Goal: Task Accomplishment & Management: Complete application form

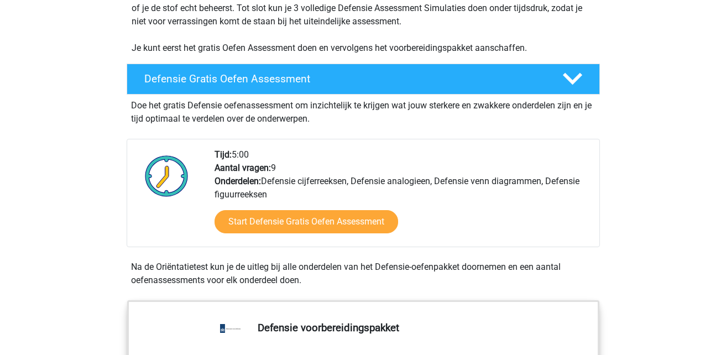
scroll to position [315, 0]
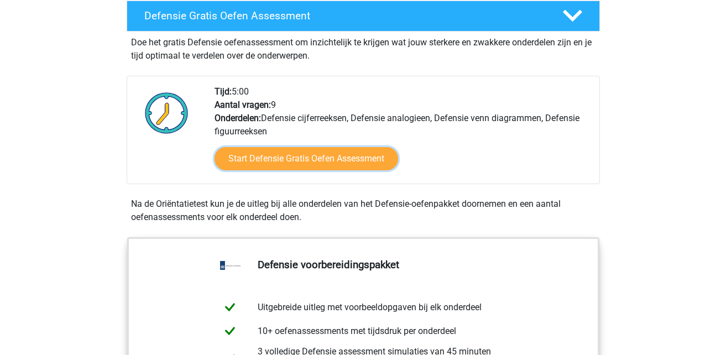
click at [290, 152] on link "Start Defensie Gratis Oefen Assessment" at bounding box center [307, 158] width 184 height 23
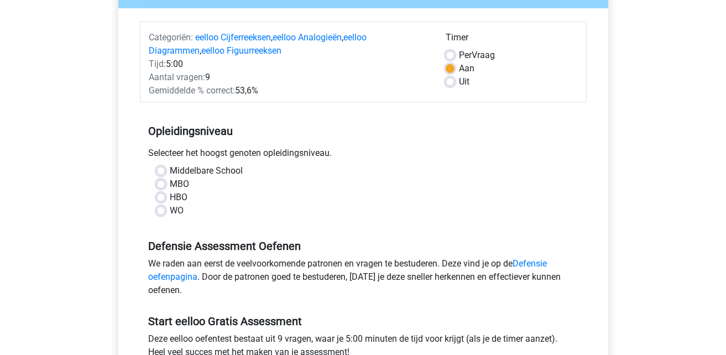
scroll to position [126, 0]
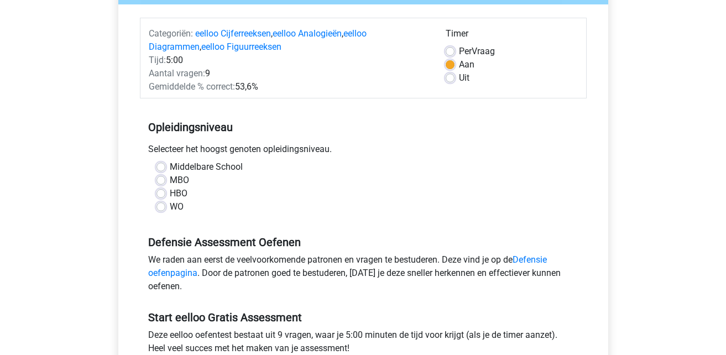
click at [170, 179] on label "MBO" at bounding box center [179, 180] width 19 height 13
click at [162, 179] on input "MBO" at bounding box center [161, 179] width 9 height 11
radio input "true"
click at [170, 164] on label "Middelbare School" at bounding box center [206, 166] width 73 height 13
click at [164, 164] on input "Middelbare School" at bounding box center [161, 165] width 9 height 11
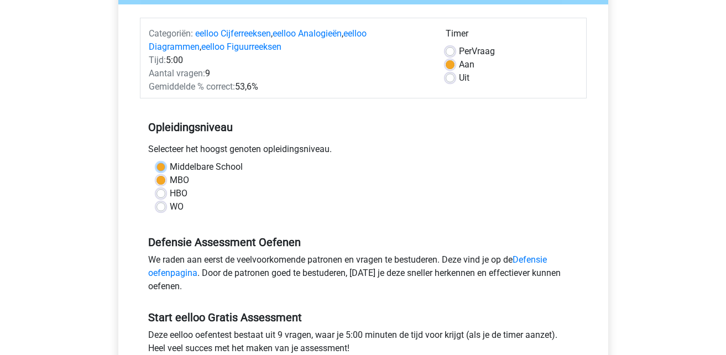
radio input "true"
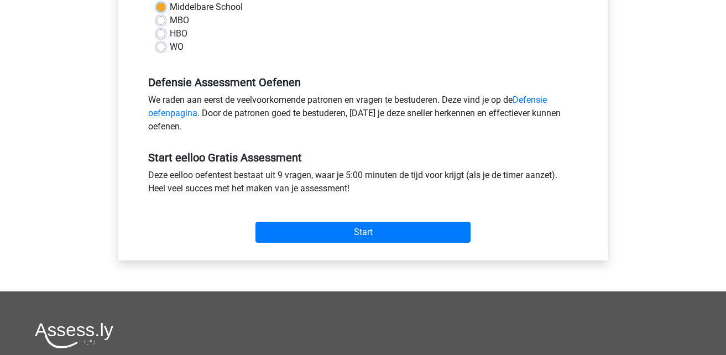
scroll to position [315, 0]
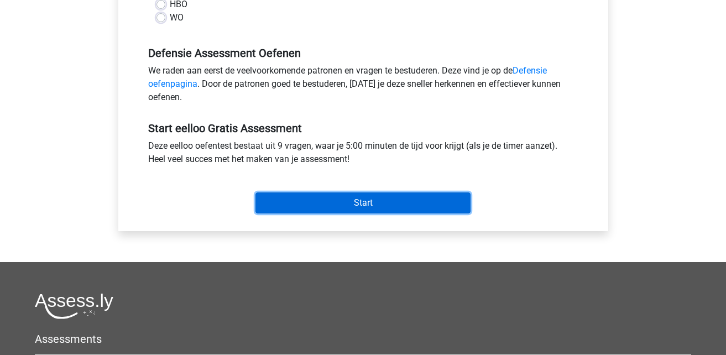
click at [295, 205] on input "Start" at bounding box center [363, 203] width 215 height 21
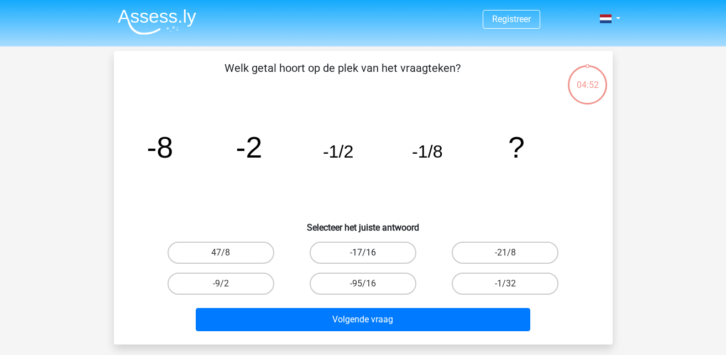
click at [341, 248] on label "-17/16" at bounding box center [363, 253] width 107 height 22
click at [363, 253] on input "-17/16" at bounding box center [366, 256] width 7 height 7
radio input "true"
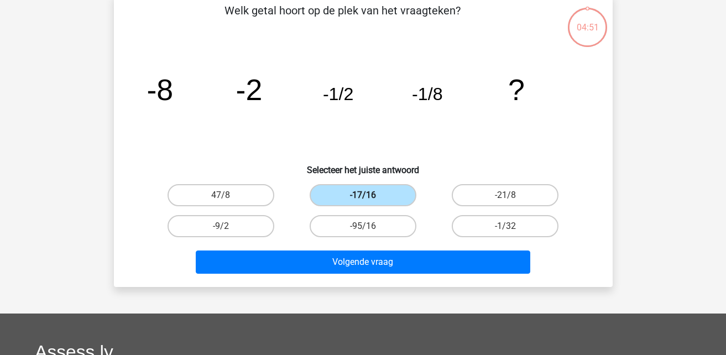
scroll to position [63, 0]
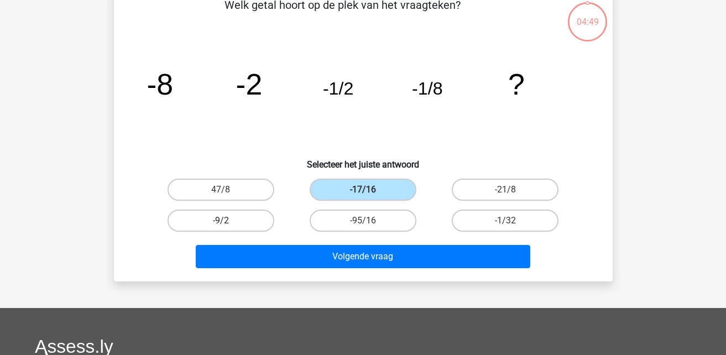
click at [249, 217] on label "-9/2" at bounding box center [221, 221] width 107 height 22
click at [228, 221] on input "-9/2" at bounding box center [224, 224] width 7 height 7
radio input "true"
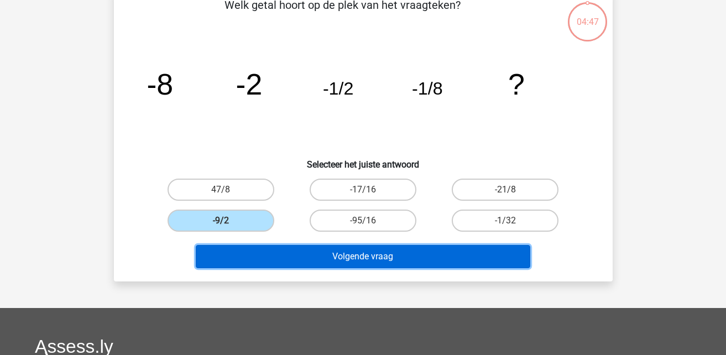
click at [313, 259] on button "Volgende vraag" at bounding box center [363, 256] width 335 height 23
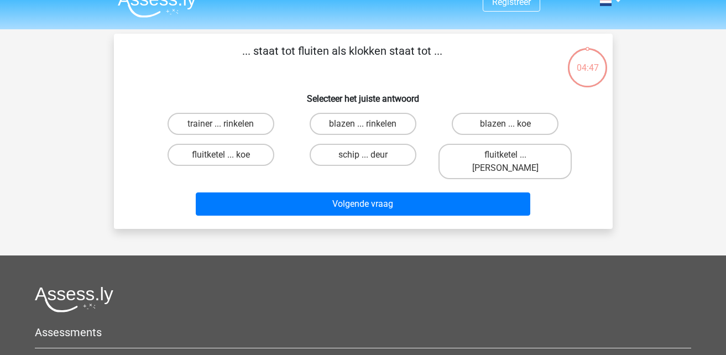
scroll to position [0, 0]
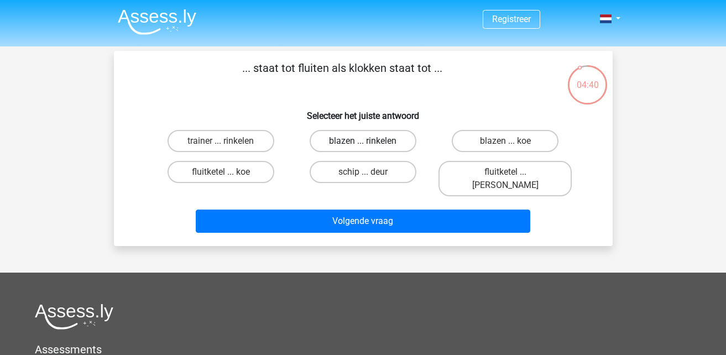
click at [355, 139] on label "blazen ... rinkelen" at bounding box center [363, 141] width 107 height 22
click at [363, 141] on input "blazen ... rinkelen" at bounding box center [366, 144] width 7 height 7
radio input "true"
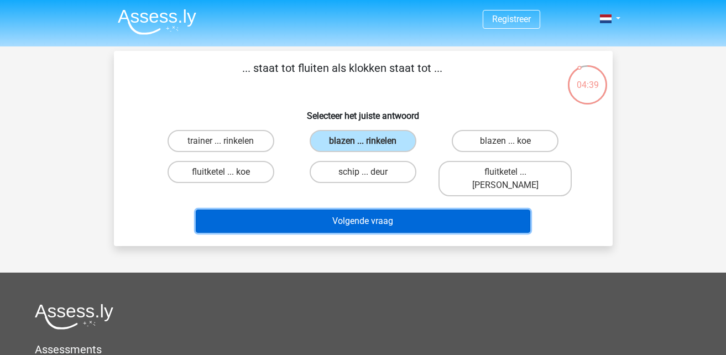
click at [347, 211] on button "Volgende vraag" at bounding box center [363, 221] width 335 height 23
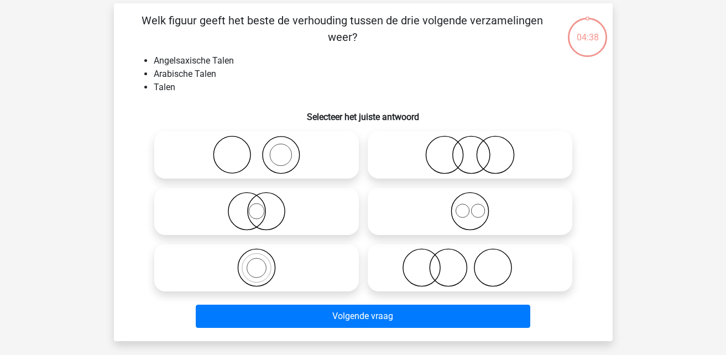
scroll to position [51, 0]
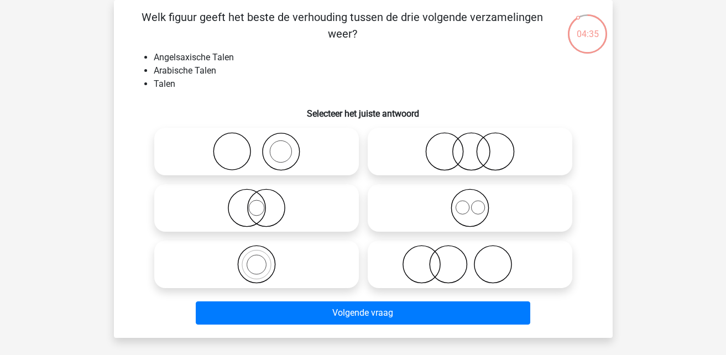
click at [290, 144] on icon at bounding box center [257, 151] width 196 height 39
click at [285, 152] on icon at bounding box center [257, 151] width 196 height 39
click at [264, 146] on input "radio" at bounding box center [260, 142] width 7 height 7
radio input "true"
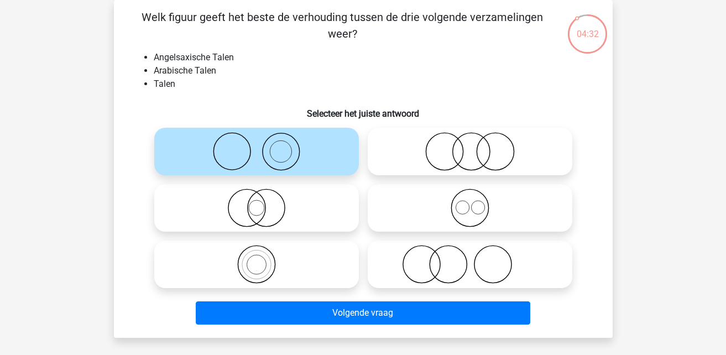
click at [269, 241] on div at bounding box center [257, 264] width 214 height 56
click at [278, 260] on icon at bounding box center [257, 264] width 196 height 39
click at [264, 259] on input "radio" at bounding box center [260, 255] width 7 height 7
radio input "true"
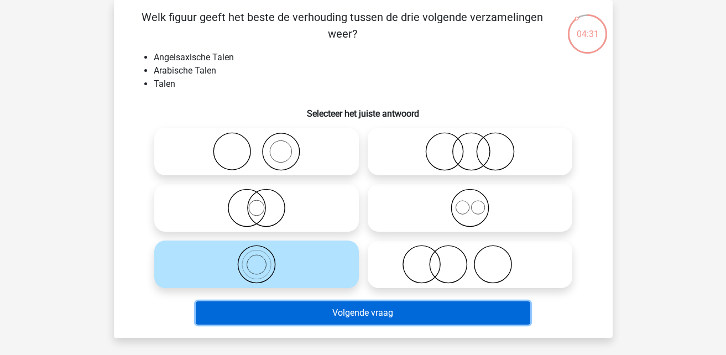
click at [301, 309] on button "Volgende vraag" at bounding box center [363, 312] width 335 height 23
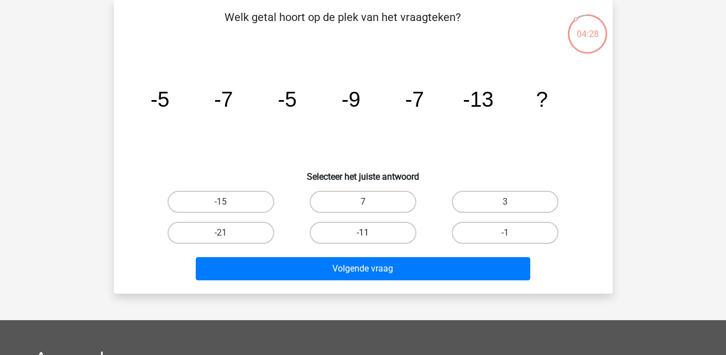
click at [323, 233] on label "-11" at bounding box center [363, 233] width 107 height 22
click at [363, 233] on input "-11" at bounding box center [366, 236] width 7 height 7
radio input "true"
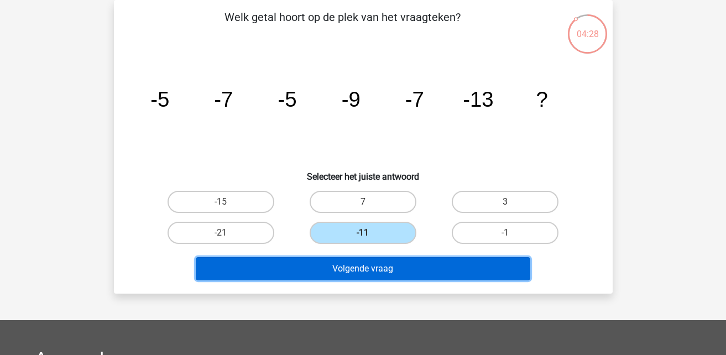
click at [341, 266] on button "Volgende vraag" at bounding box center [363, 268] width 335 height 23
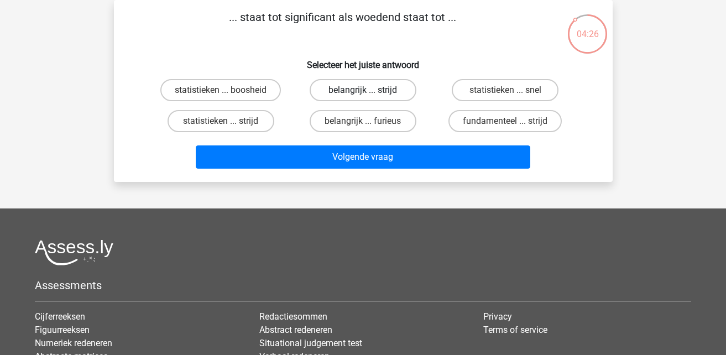
click at [368, 88] on label "belangrijk ... strijd" at bounding box center [363, 90] width 107 height 22
click at [368, 90] on input "belangrijk ... strijd" at bounding box center [366, 93] width 7 height 7
radio input "true"
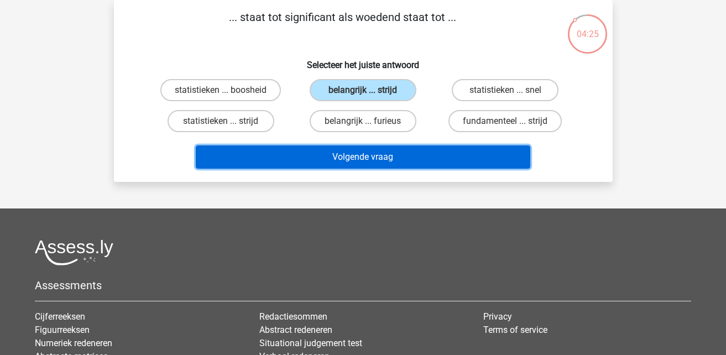
click at [376, 147] on button "Volgende vraag" at bounding box center [363, 156] width 335 height 23
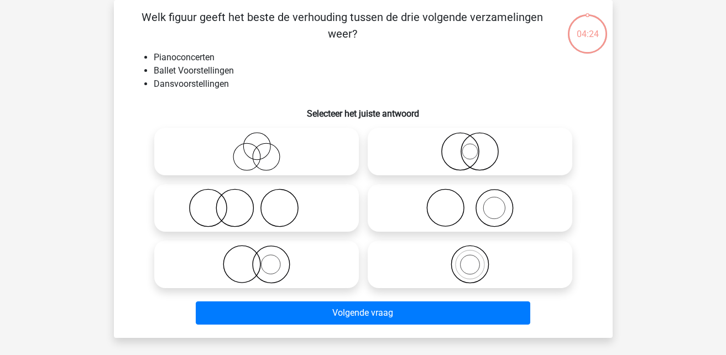
click at [253, 157] on circle at bounding box center [266, 157] width 27 height 27
click at [257, 146] on input "radio" at bounding box center [260, 142] width 7 height 7
radio input "true"
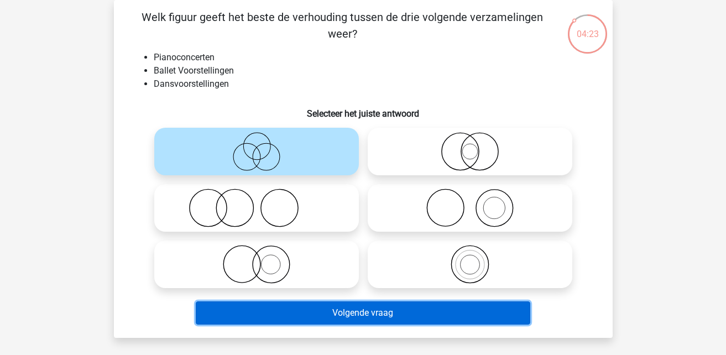
click at [352, 311] on button "Volgende vraag" at bounding box center [363, 312] width 335 height 23
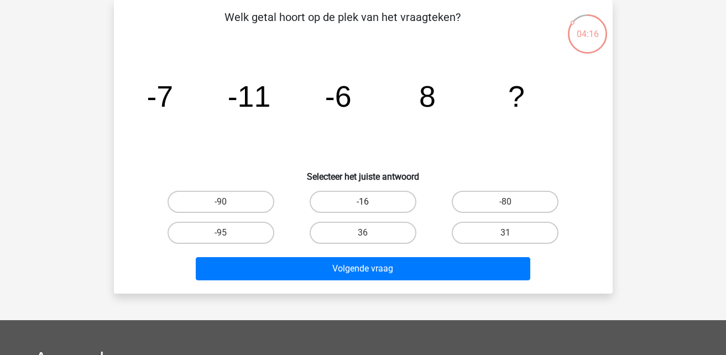
click at [349, 200] on label "-16" at bounding box center [363, 202] width 107 height 22
click at [363, 202] on input "-16" at bounding box center [366, 205] width 7 height 7
radio input "true"
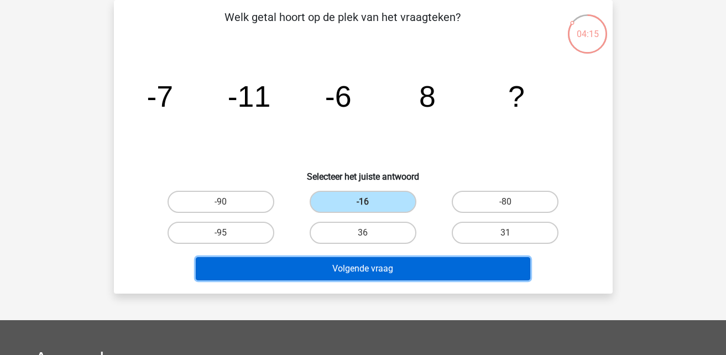
click at [352, 270] on button "Volgende vraag" at bounding box center [363, 268] width 335 height 23
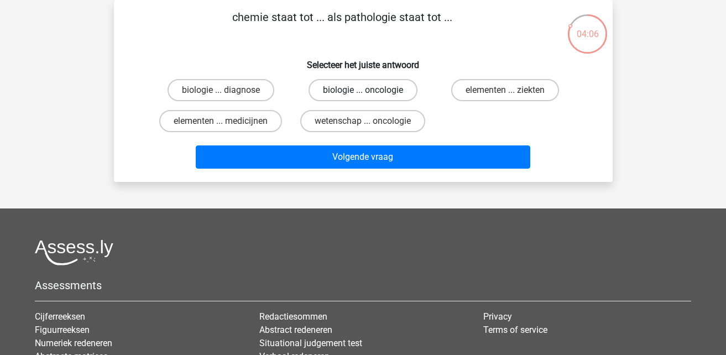
click at [332, 93] on label "biologie ... oncologie" at bounding box center [363, 90] width 109 height 22
click at [363, 93] on input "biologie ... oncologie" at bounding box center [366, 93] width 7 height 7
radio input "true"
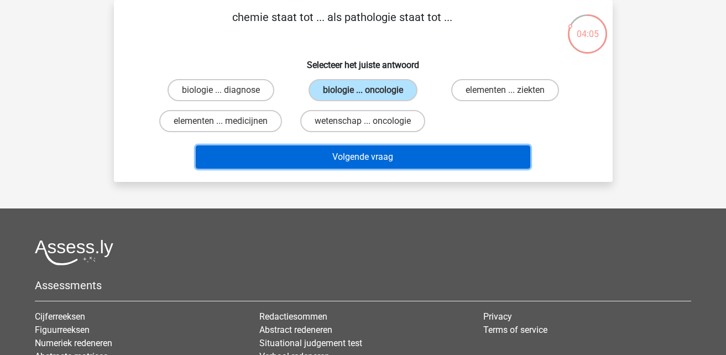
click at [348, 153] on button "Volgende vraag" at bounding box center [363, 156] width 335 height 23
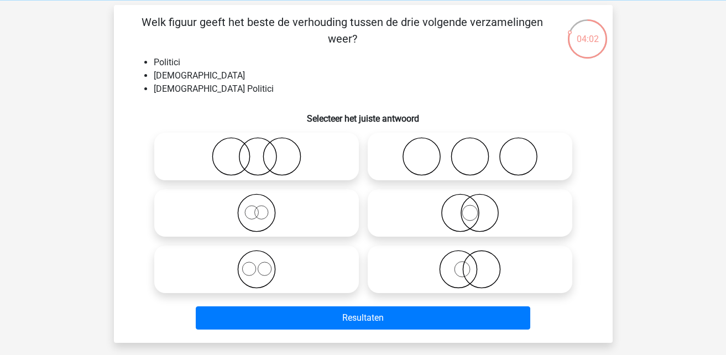
scroll to position [63, 0]
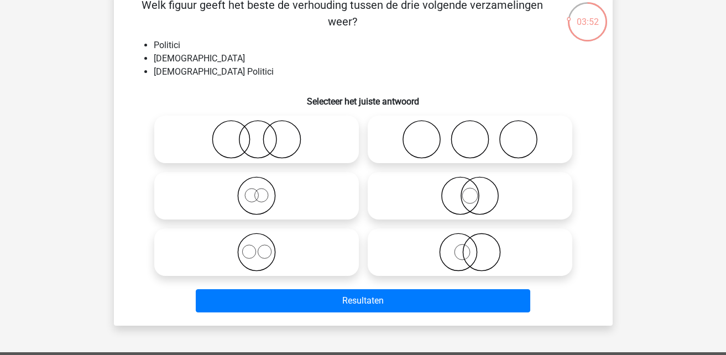
click at [417, 140] on icon at bounding box center [470, 139] width 196 height 39
click at [470, 134] on input "radio" at bounding box center [473, 130] width 7 height 7
radio input "true"
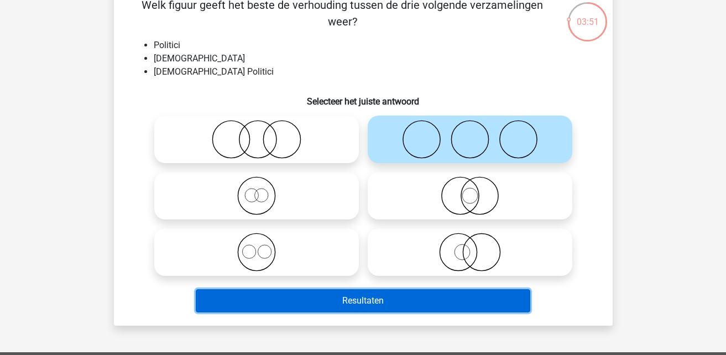
click at [298, 308] on button "Resultaten" at bounding box center [363, 300] width 335 height 23
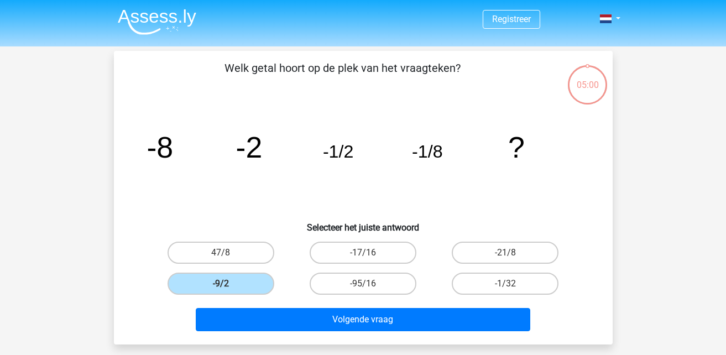
scroll to position [63, 0]
